Goal: Obtain resource: Download file/media

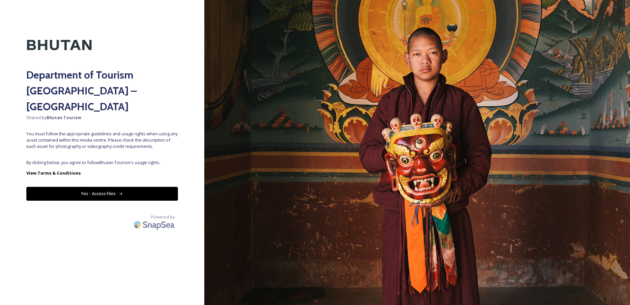
click at [89, 187] on button "Yes - Access Files" at bounding box center [102, 194] width 152 height 14
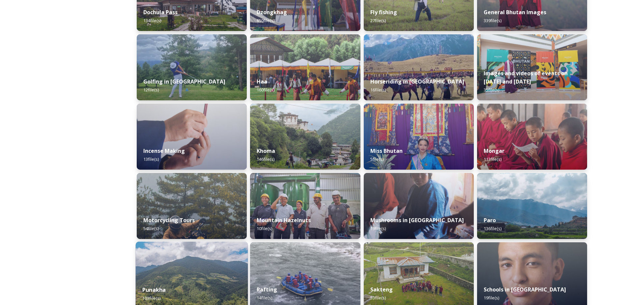
scroll to position [312, 0]
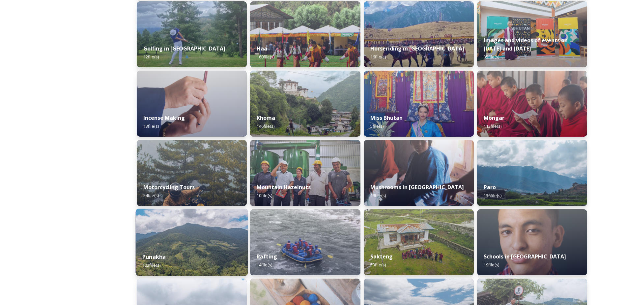
click at [215, 243] on img at bounding box center [192, 241] width 112 height 67
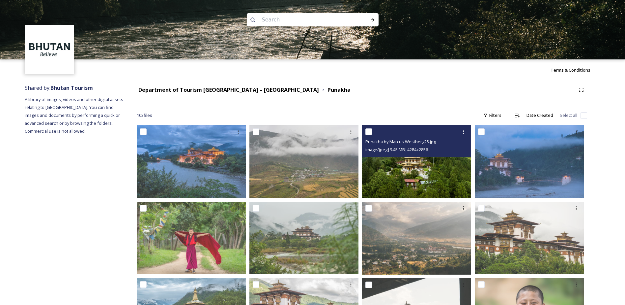
click at [419, 168] on img at bounding box center [416, 161] width 109 height 73
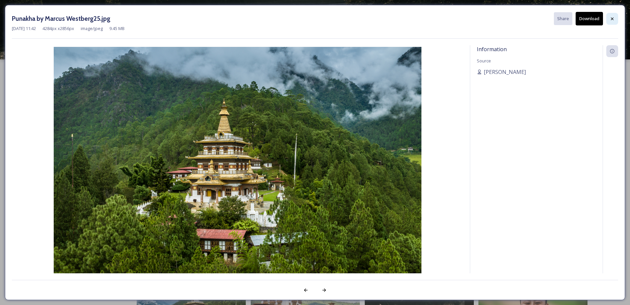
click at [613, 20] on icon at bounding box center [612, 18] width 5 height 5
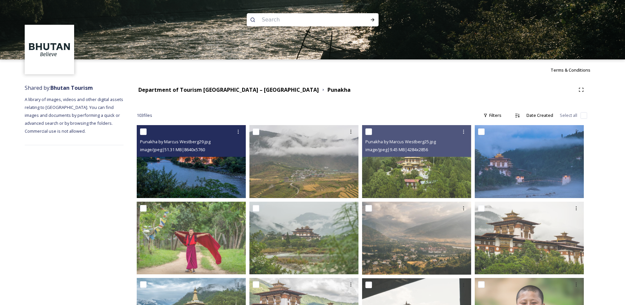
click at [188, 171] on img at bounding box center [191, 161] width 109 height 73
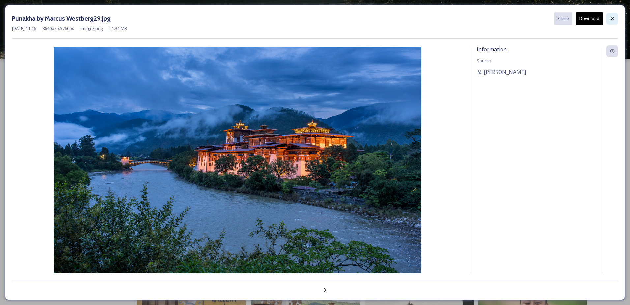
click at [612, 18] on icon at bounding box center [612, 18] width 5 height 5
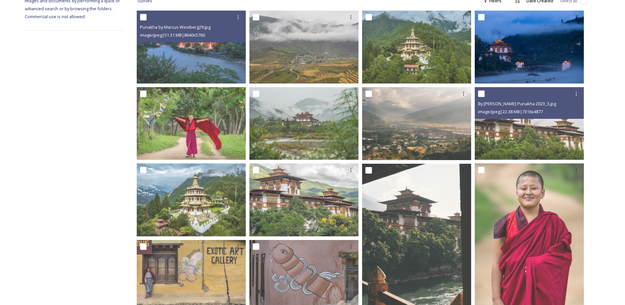
scroll to position [132, 0]
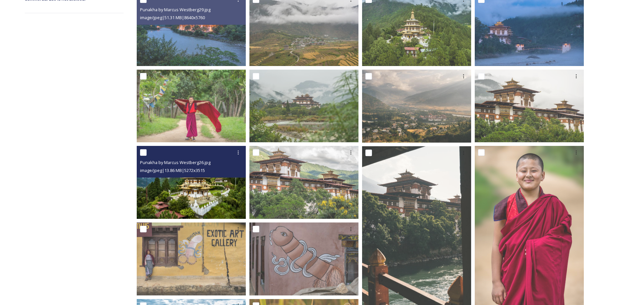
click at [168, 191] on img at bounding box center [191, 182] width 109 height 73
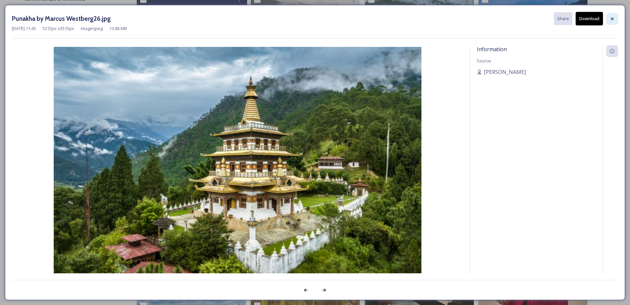
click at [609, 21] on div at bounding box center [612, 19] width 12 height 12
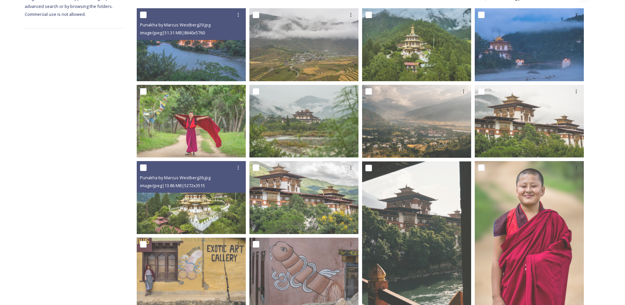
scroll to position [0, 0]
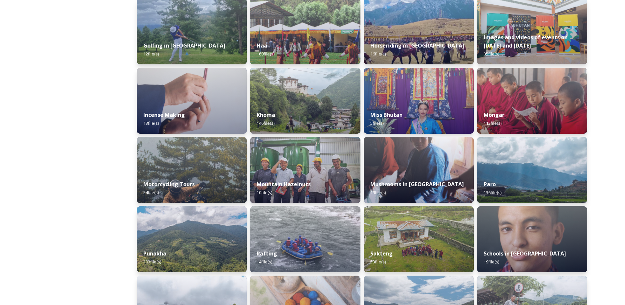
scroll to position [330, 0]
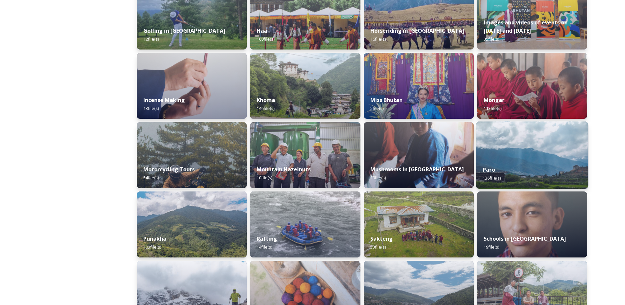
click at [505, 151] on img at bounding box center [532, 154] width 112 height 67
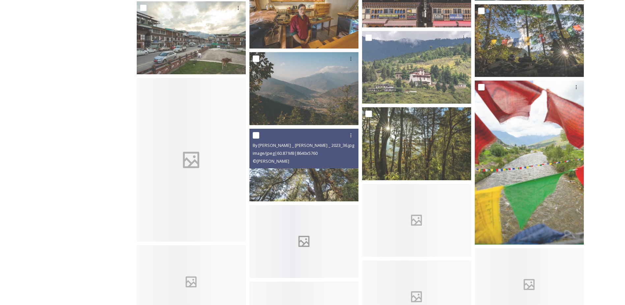
scroll to position [2274, 0]
